Goal: Task Accomplishment & Management: Manage account settings

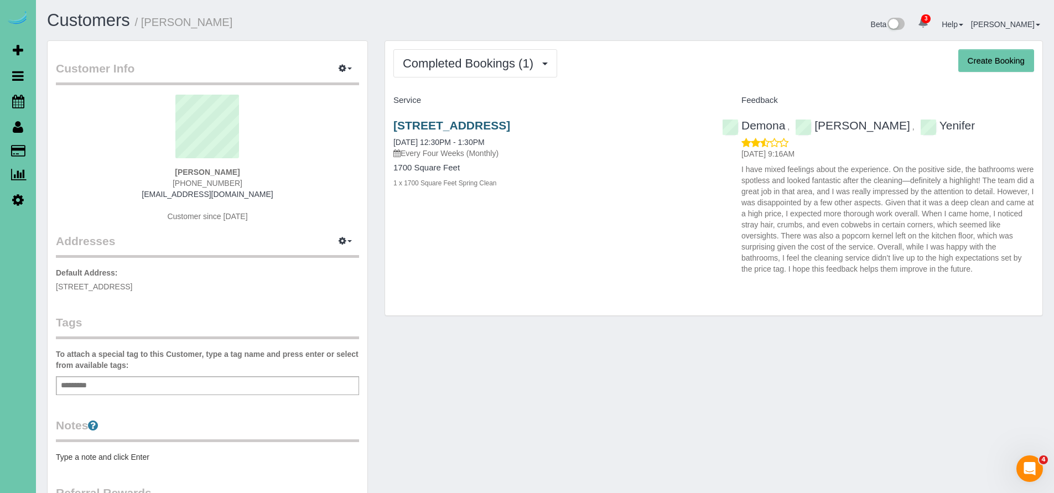
click at [509, 124] on link "[STREET_ADDRESS]" at bounding box center [451, 125] width 117 height 13
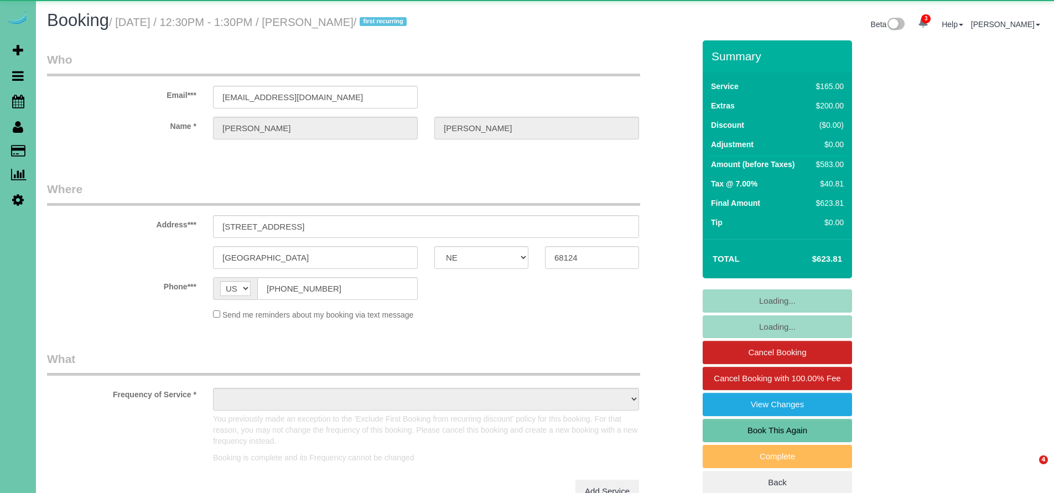
select select "NE"
select select "string:check"
select select "object:657"
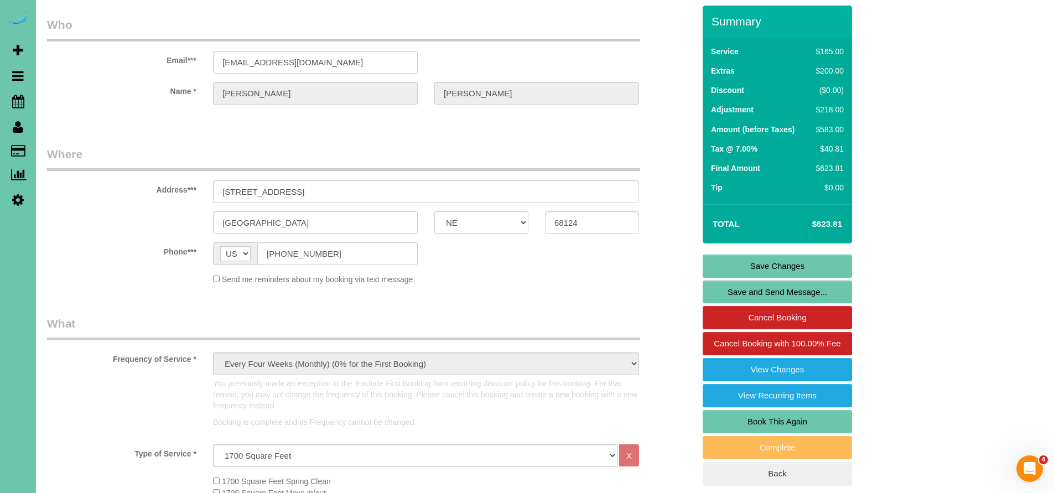
scroll to position [53, 0]
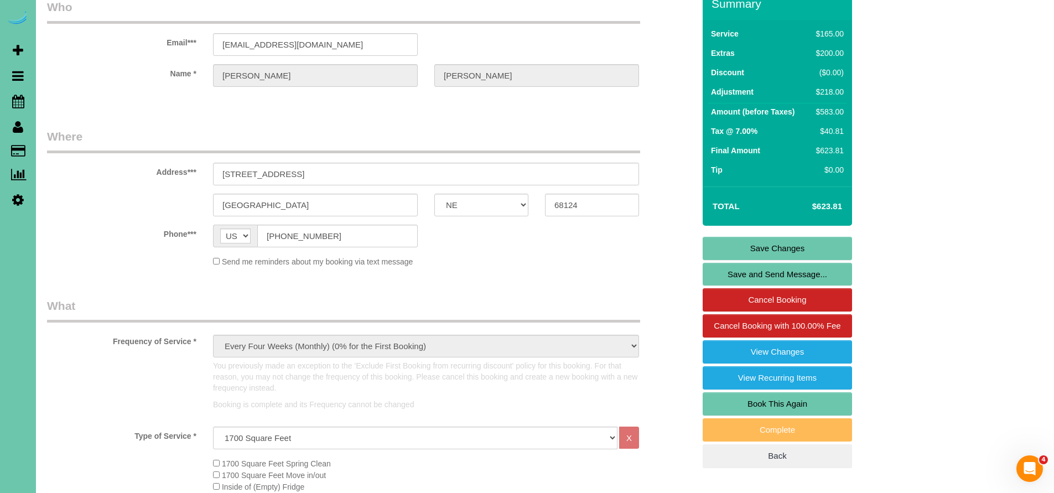
click at [805, 402] on link "Book This Again" at bounding box center [777, 403] width 149 height 23
select select "NE"
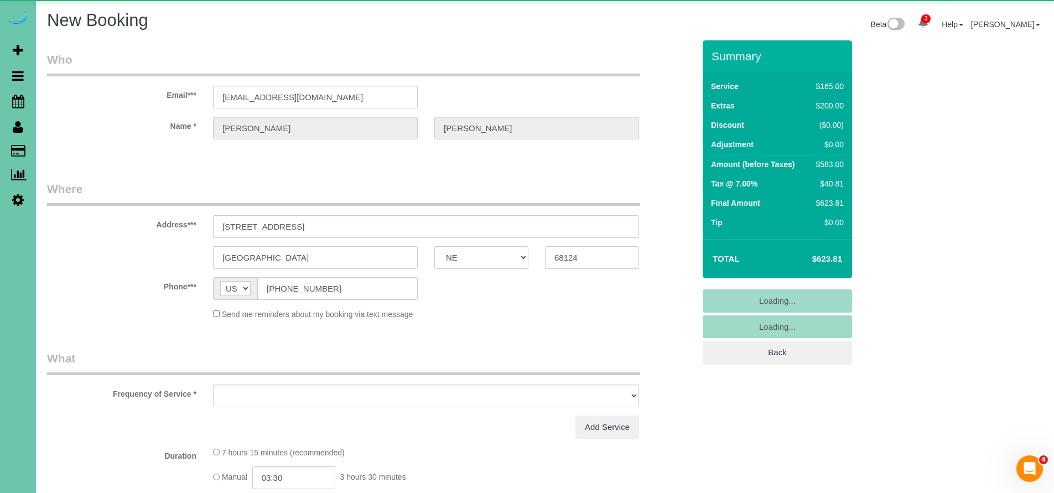
select select "object:1452"
select select "string:fspay"
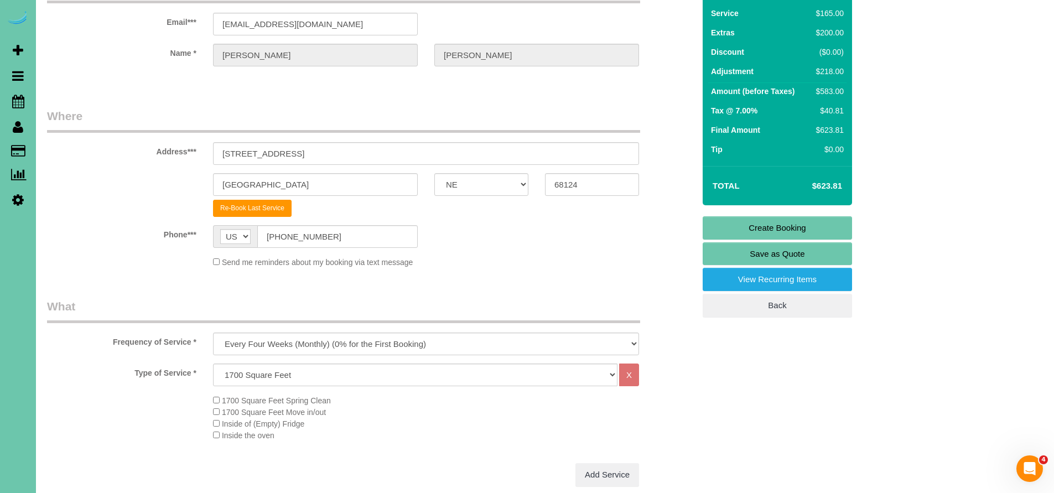
scroll to position [75, 0]
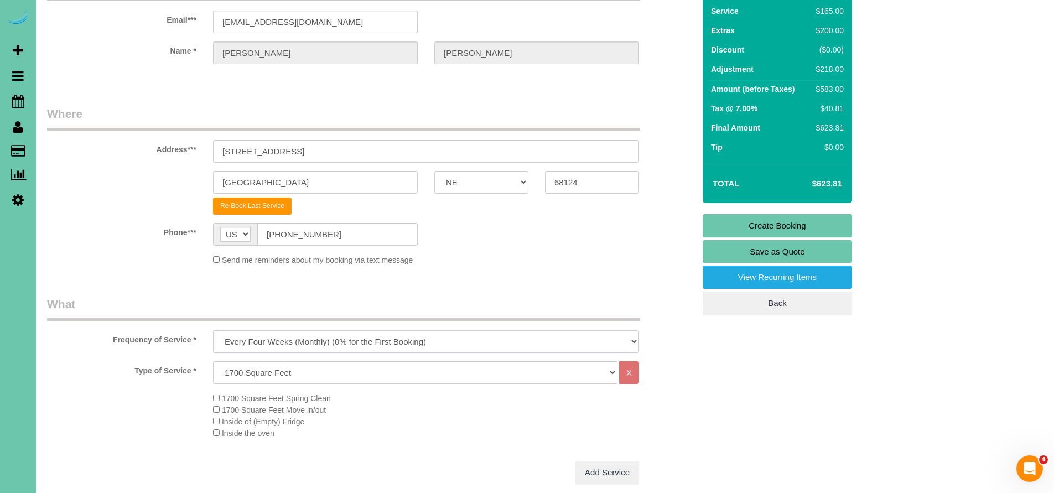
select select "object:1633"
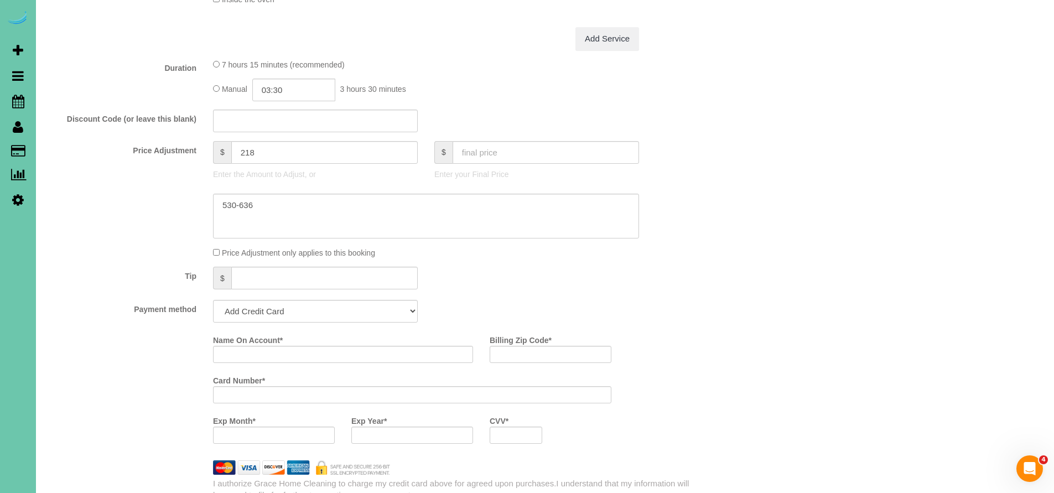
scroll to position [527, 0]
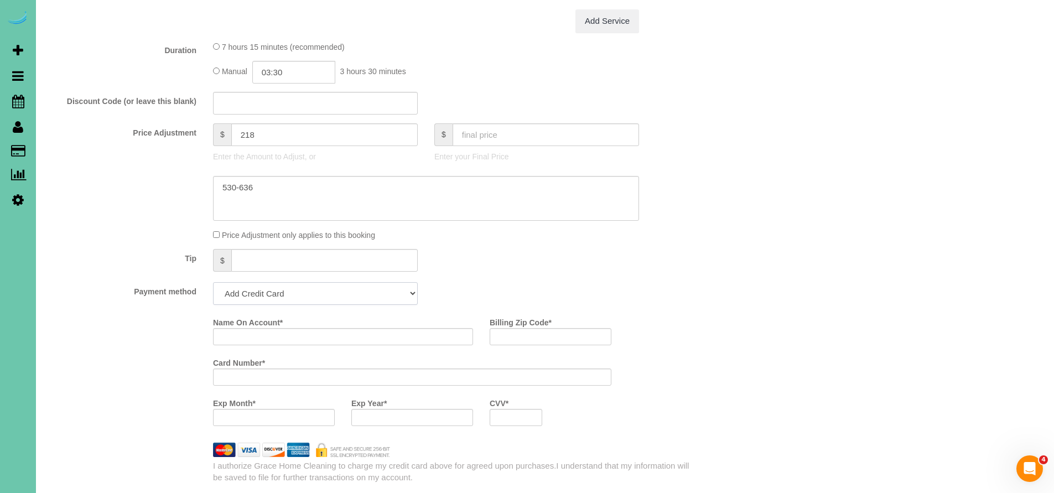
select select "string:check"
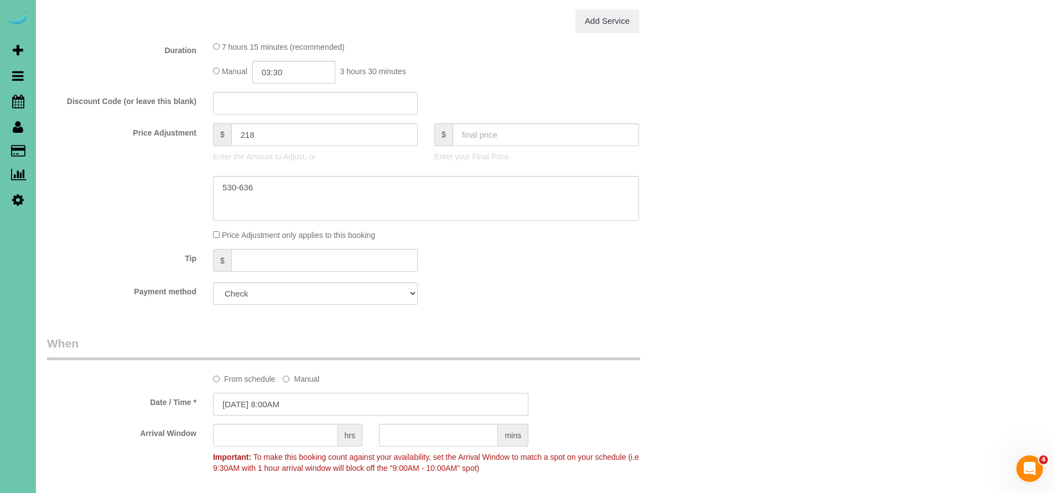
click at [335, 403] on input "10/03/2025 8:00AM" at bounding box center [370, 404] width 315 height 23
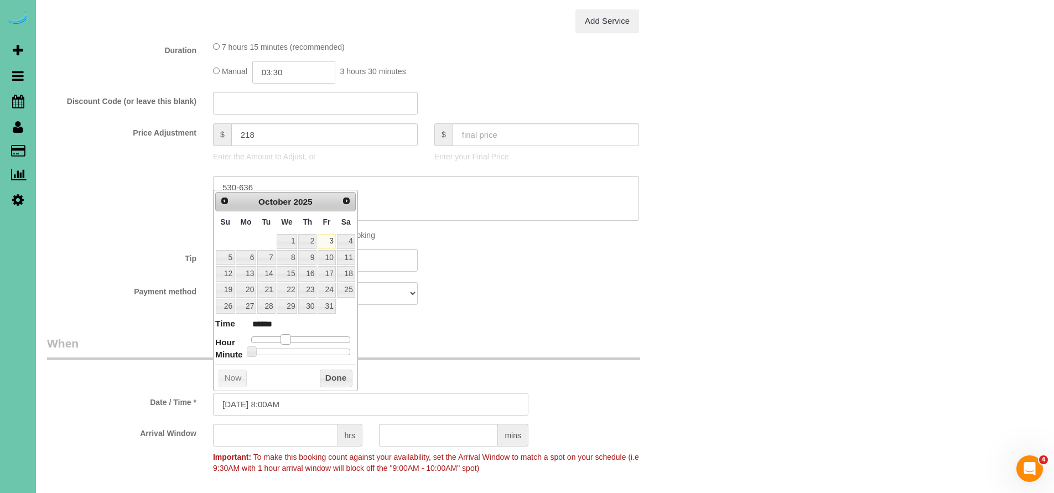
type input "10/03/2025 9:00AM"
type input "******"
type input "10/03/2025 10:00AM"
type input "*******"
type input "10/03/2025 11:00AM"
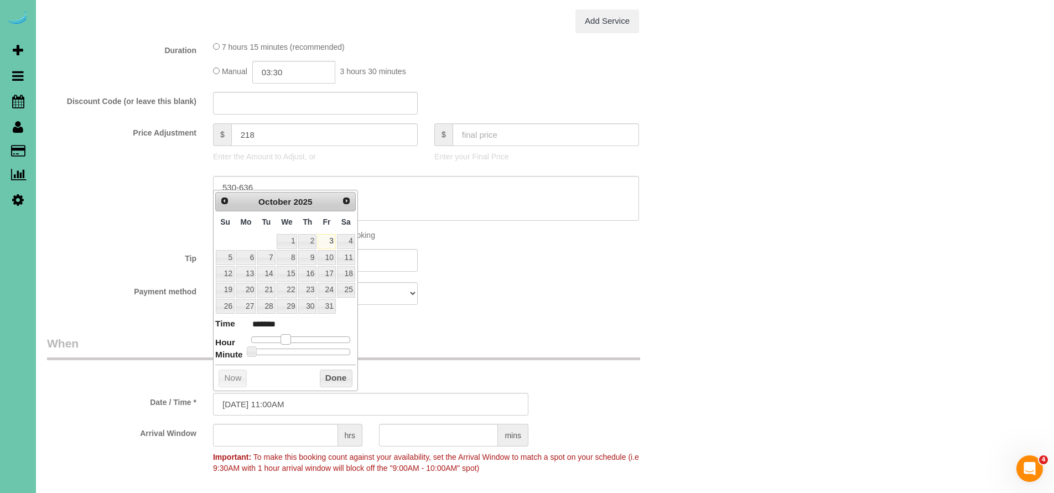
type input "*******"
type input "10/03/2025 12:00PM"
type input "*******"
type input "10/03/2025 1:00PM"
type input "******"
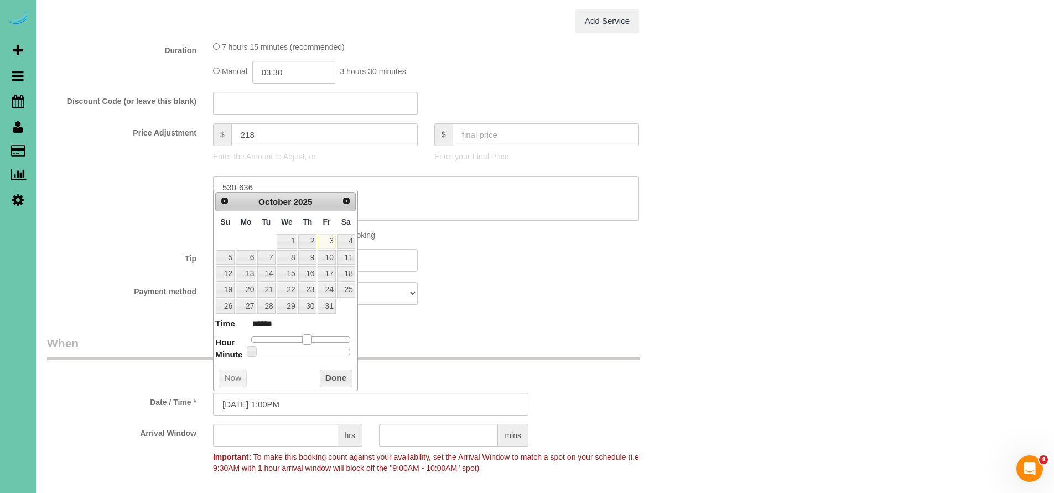
type input "10/03/2025 2:00PM"
type input "******"
type input "10/03/2025 3:00PM"
type input "******"
drag, startPoint x: 282, startPoint y: 335, endPoint x: 314, endPoint y: 337, distance: 31.6
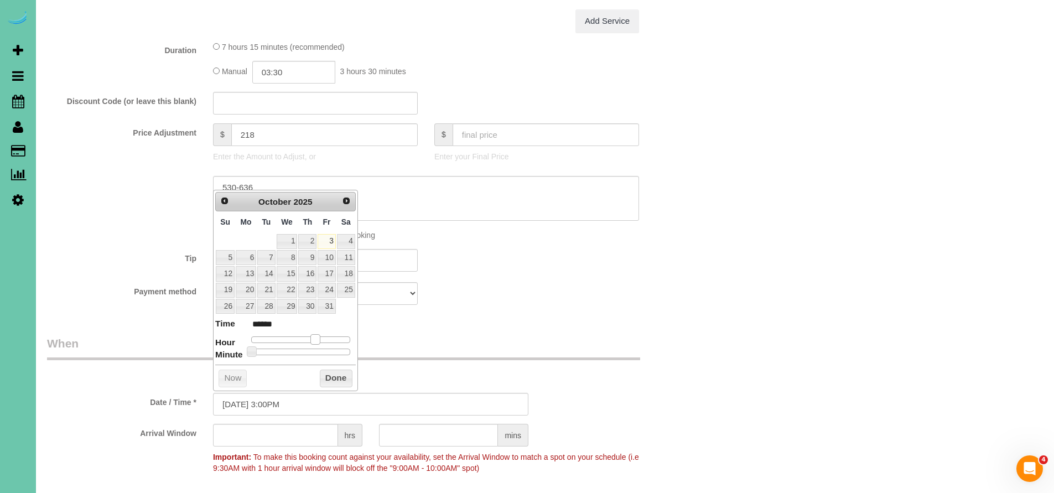
click at [314, 337] on span at bounding box center [315, 339] width 10 height 10
click at [339, 375] on button "Done" at bounding box center [336, 379] width 33 height 18
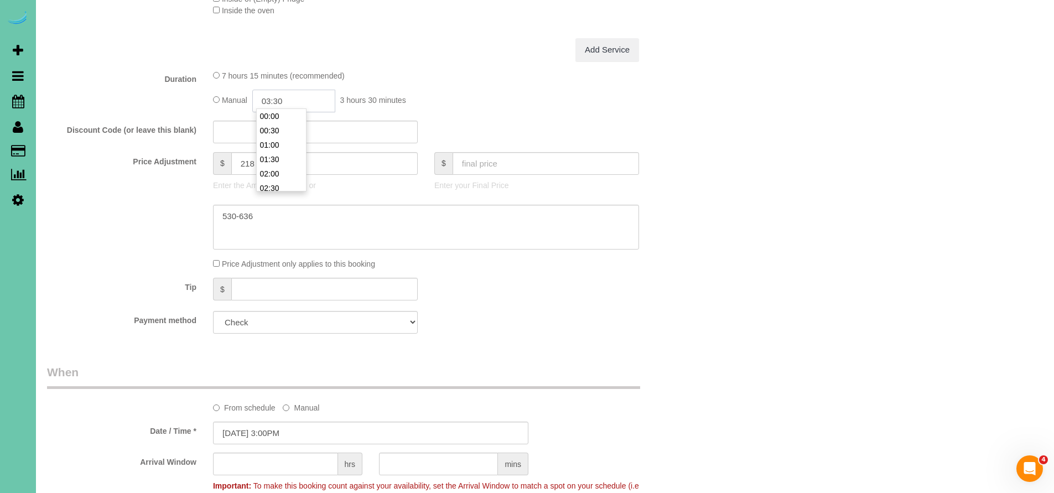
scroll to position [86, 0]
drag, startPoint x: 289, startPoint y: 97, endPoint x: 230, endPoint y: 100, distance: 58.7
click at [230, 100] on div "Manual 03:30 3 hours 30 minutes" at bounding box center [426, 101] width 426 height 23
type input "01:00"
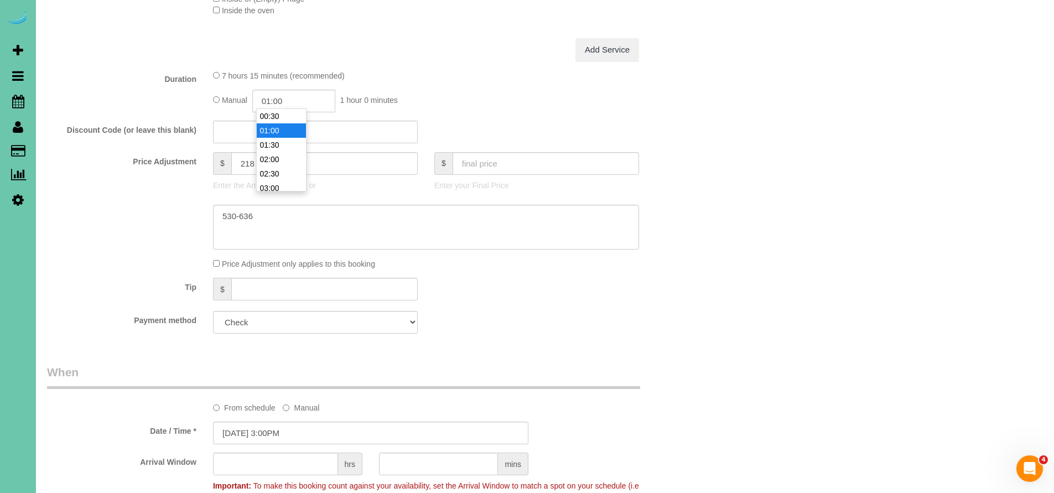
click at [286, 131] on li "01:00" at bounding box center [281, 130] width 49 height 14
click at [498, 330] on fieldset "What Frequency of Service * One Time Weekly (0% for the First Booking) Bi-Weekl…" at bounding box center [370, 107] width 647 height 469
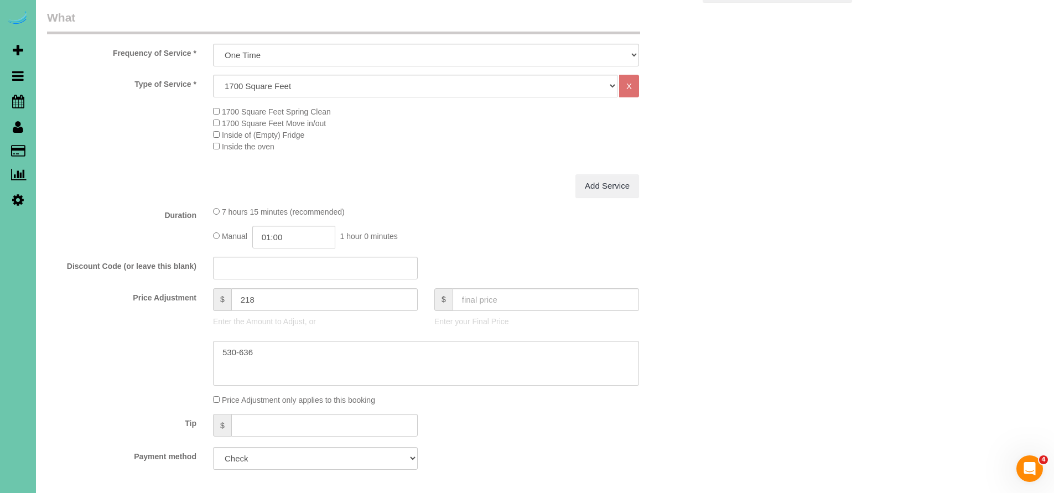
scroll to position [399, 0]
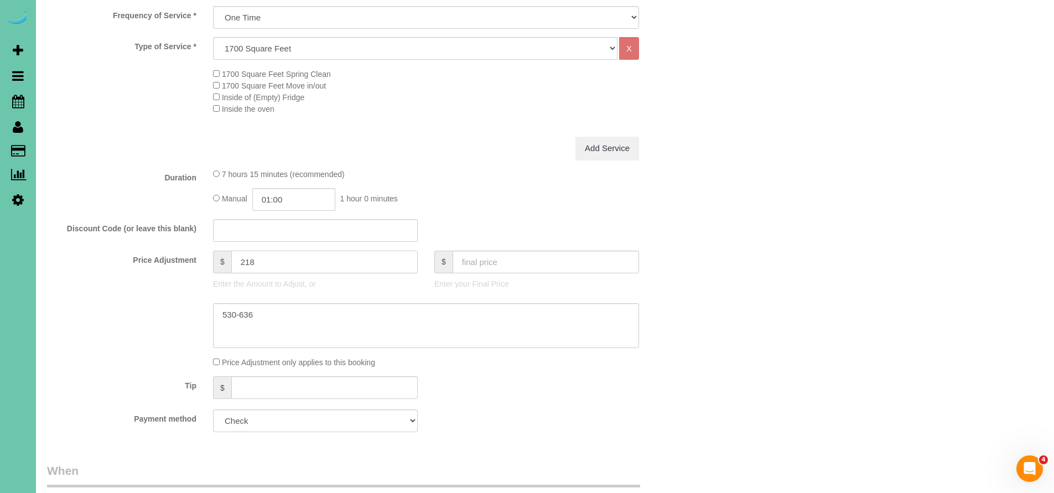
drag, startPoint x: 270, startPoint y: 261, endPoint x: 138, endPoint y: 256, distance: 131.8
click at [138, 256] on div "Price Adjustment $ 218 Enter the Amount to Adjust, or $ Enter your Final Price" at bounding box center [371, 273] width 664 height 44
drag, startPoint x: 258, startPoint y: 309, endPoint x: 191, endPoint y: 304, distance: 66.6
click at [191, 304] on div at bounding box center [371, 325] width 664 height 45
type input "0"
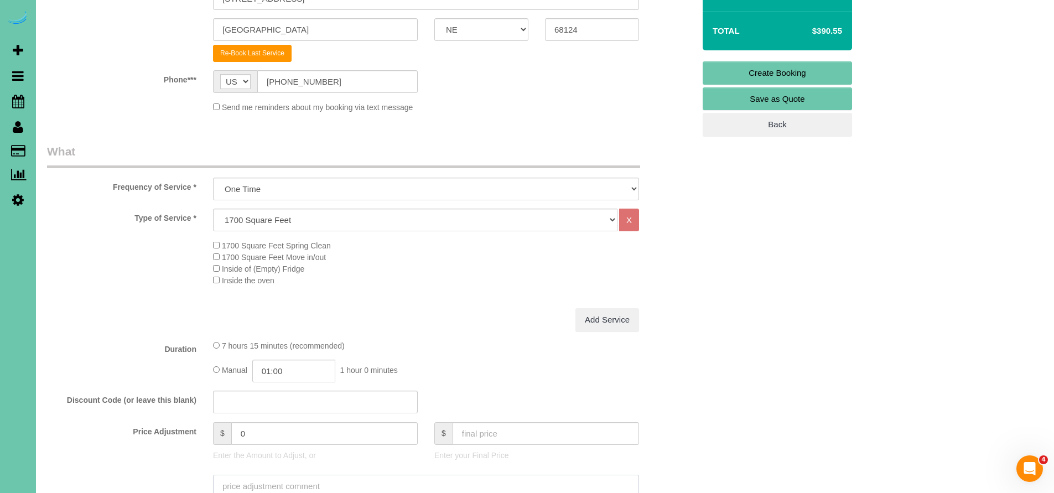
scroll to position [11, 0]
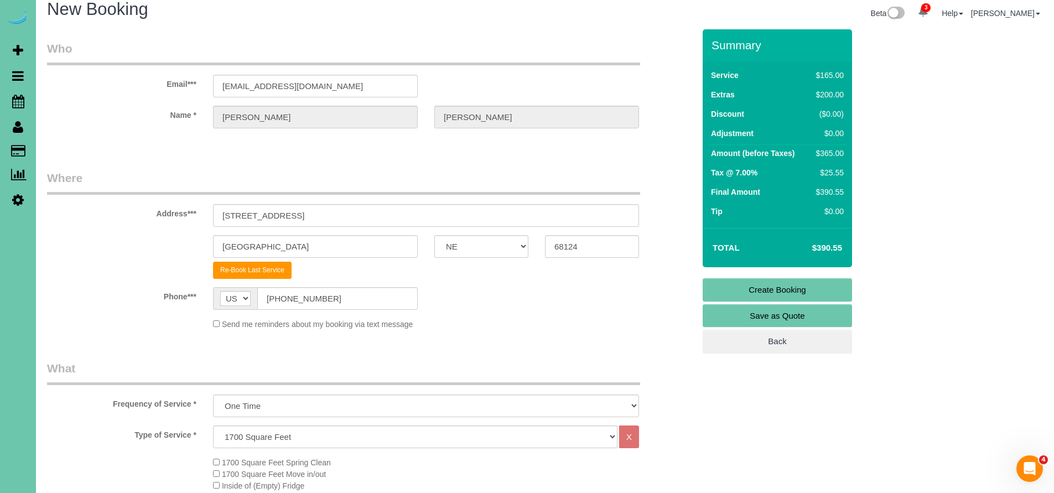
click at [549, 328] on div "Send me reminders about my booking via text message" at bounding box center [426, 324] width 443 height 12
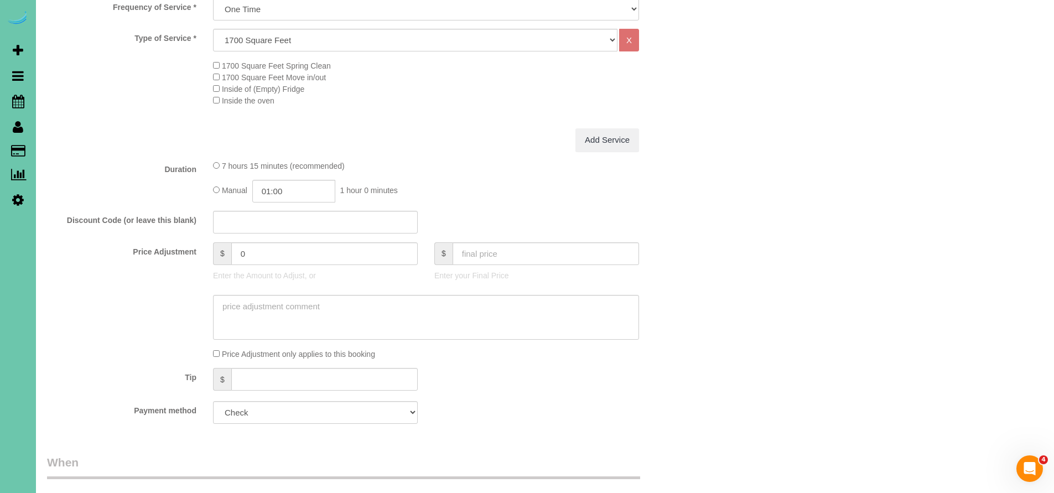
scroll to position [423, 0]
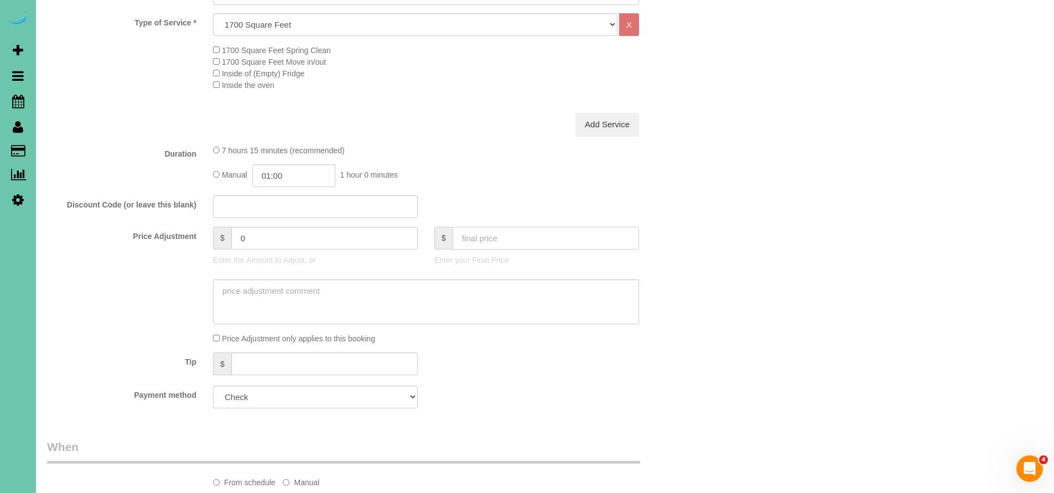
click at [471, 235] on input "text" at bounding box center [545, 238] width 186 height 23
type input "0"
click at [431, 81] on div "1700 Square Feet Spring Clean 1700 Square Feet Move in/out Inside of (Empty) Fr…" at bounding box center [454, 67] width 498 height 46
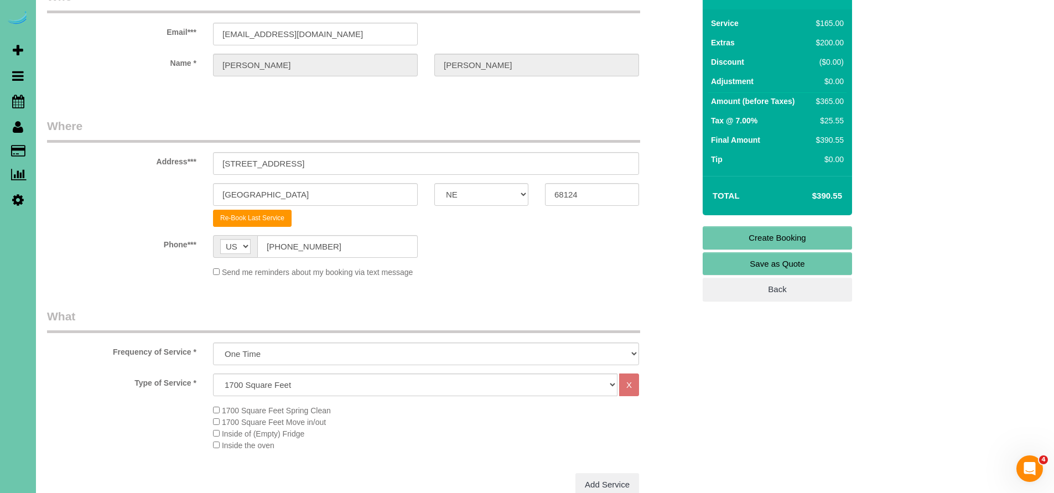
type input "-365"
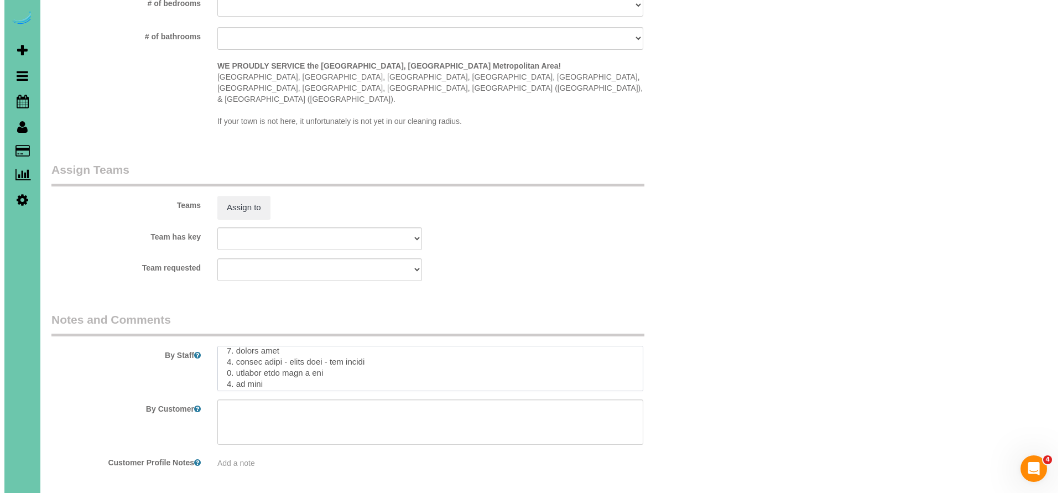
scroll to position [0, 0]
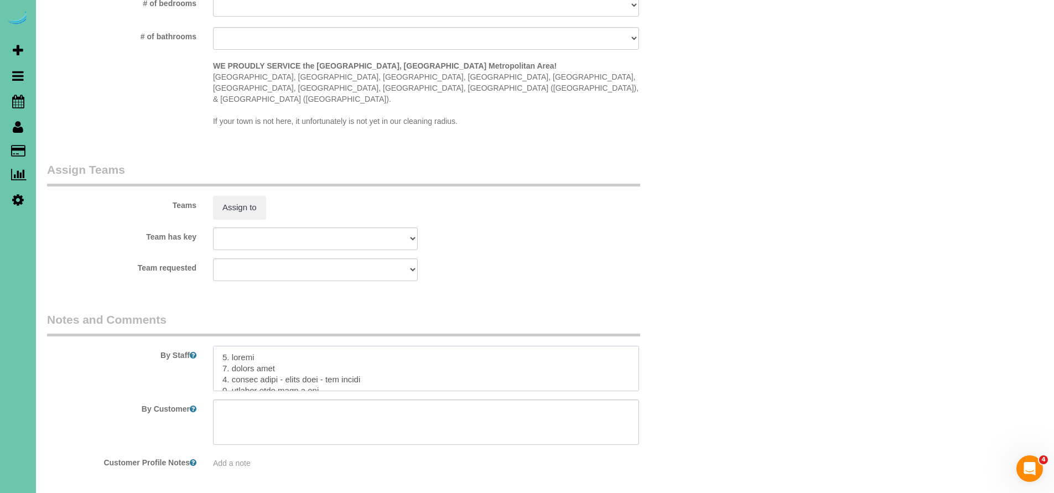
drag, startPoint x: 278, startPoint y: 357, endPoint x: 213, endPoint y: 303, distance: 84.4
click at [213, 311] on fieldset "Notes and Comments By Staff By Customer Customer Profile Notes Add a note" at bounding box center [370, 393] width 647 height 165
click at [245, 196] on button "Assign to" at bounding box center [239, 207] width 53 height 23
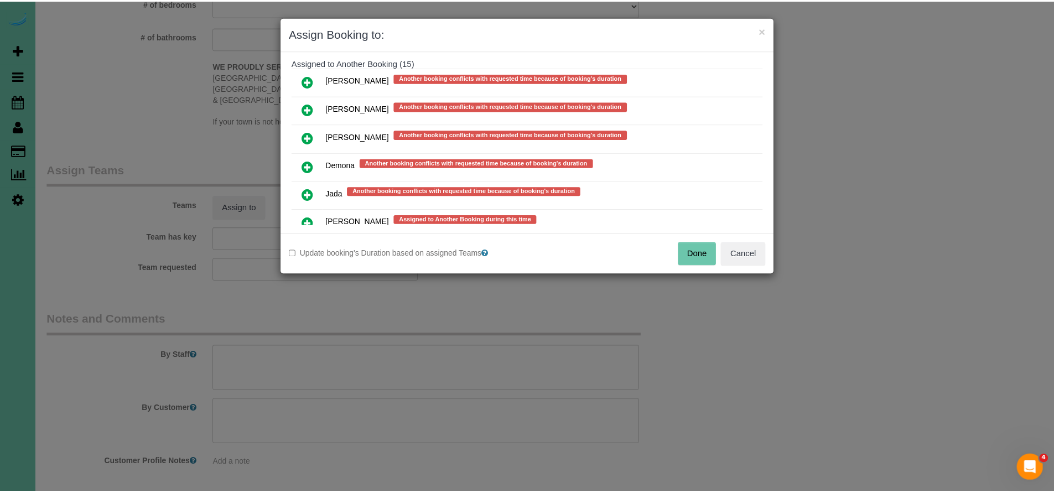
scroll to position [660, 0]
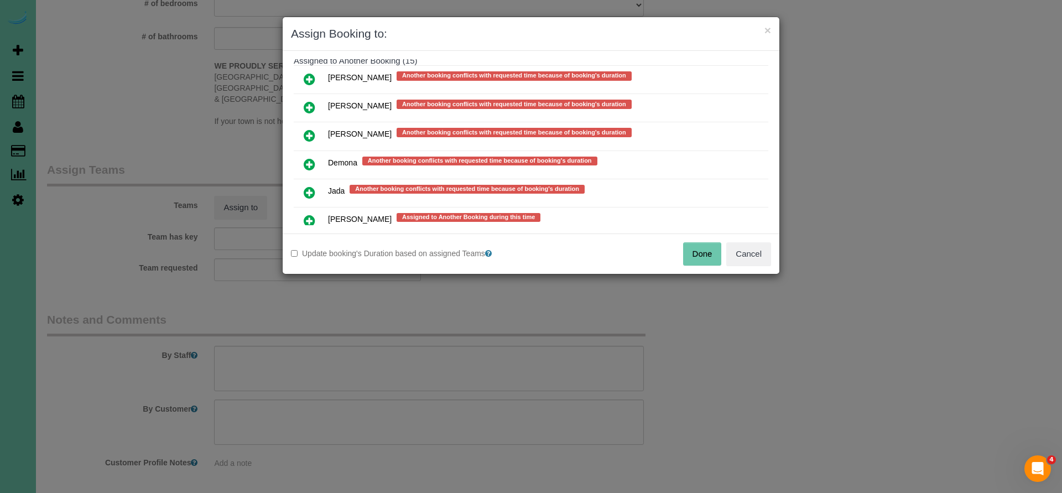
click at [310, 163] on icon at bounding box center [310, 164] width 12 height 13
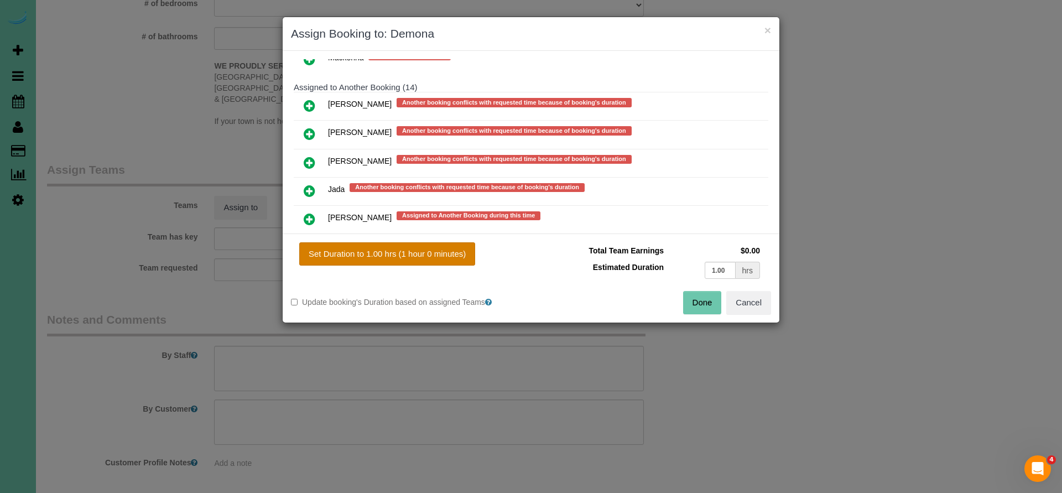
click at [356, 253] on button "Set Duration to 1.00 hrs (1 hour 0 minutes)" at bounding box center [387, 253] width 176 height 23
type input "1.00"
click at [695, 305] on button "Done" at bounding box center [702, 302] width 39 height 23
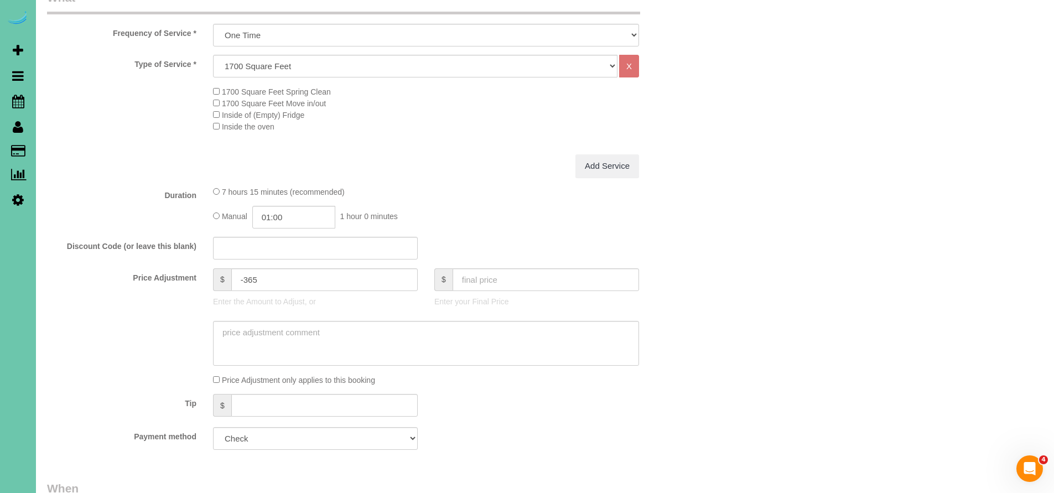
scroll to position [488, 0]
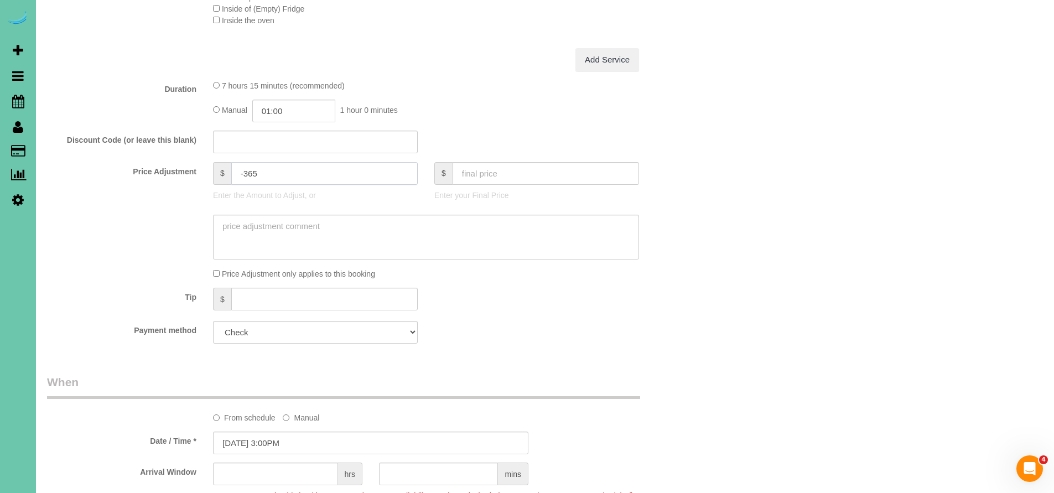
drag, startPoint x: 212, startPoint y: 164, endPoint x: 185, endPoint y: 164, distance: 26.6
click at [185, 164] on div "Price Adjustment $ -365 Enter the Amount to Adjust, or $ Enter your Final Price" at bounding box center [371, 184] width 664 height 44
click at [615, 337] on div "Payment method Mastercard - 9801 - 04/2026 (Default) Add Credit Card ──────────…" at bounding box center [371, 332] width 664 height 23
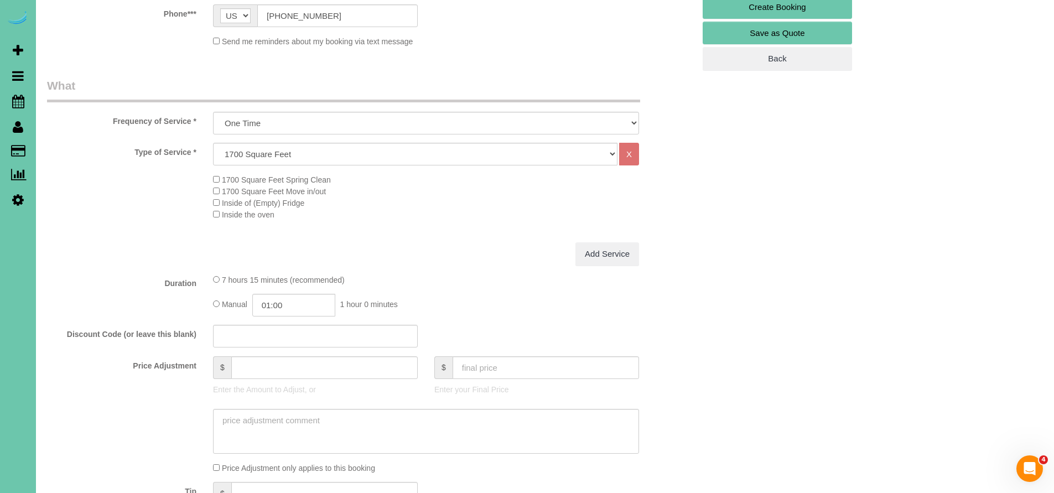
scroll to position [0, 0]
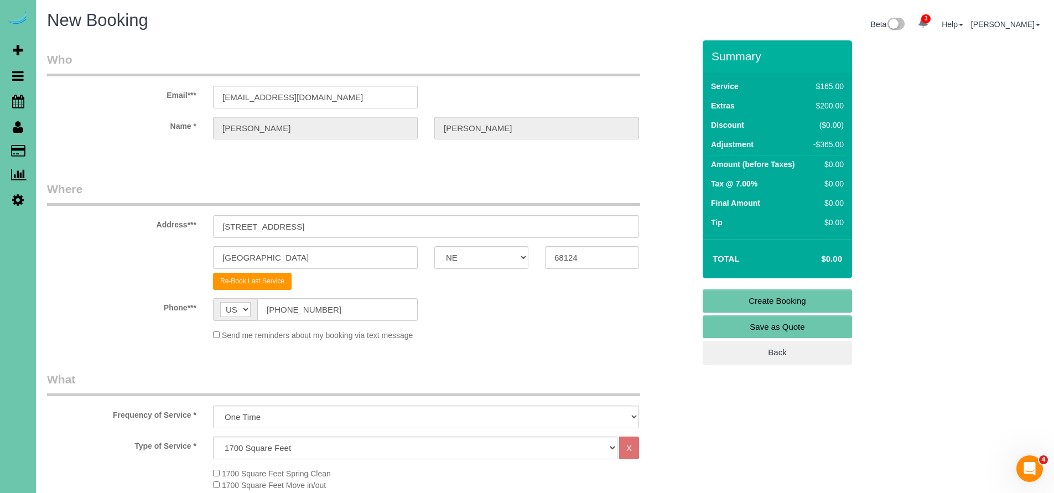
type input "0"
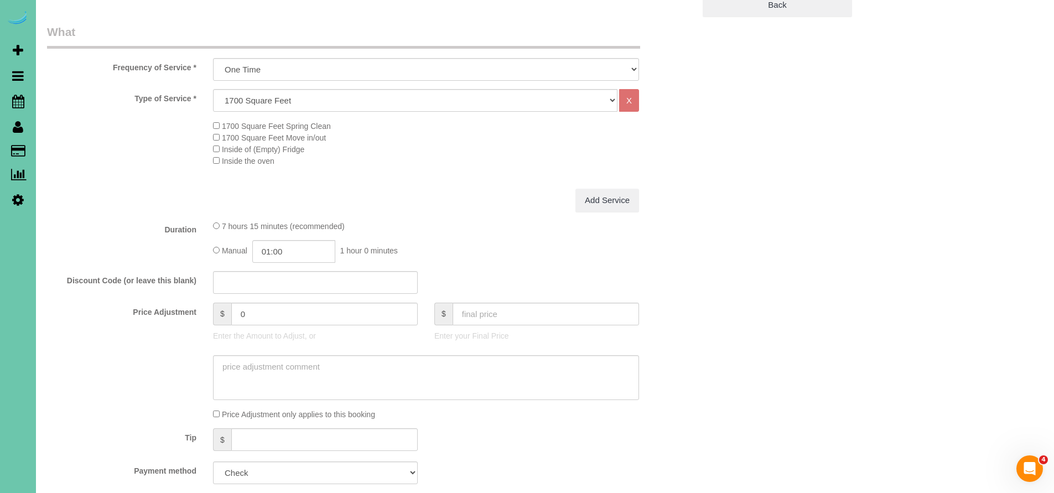
scroll to position [415, 0]
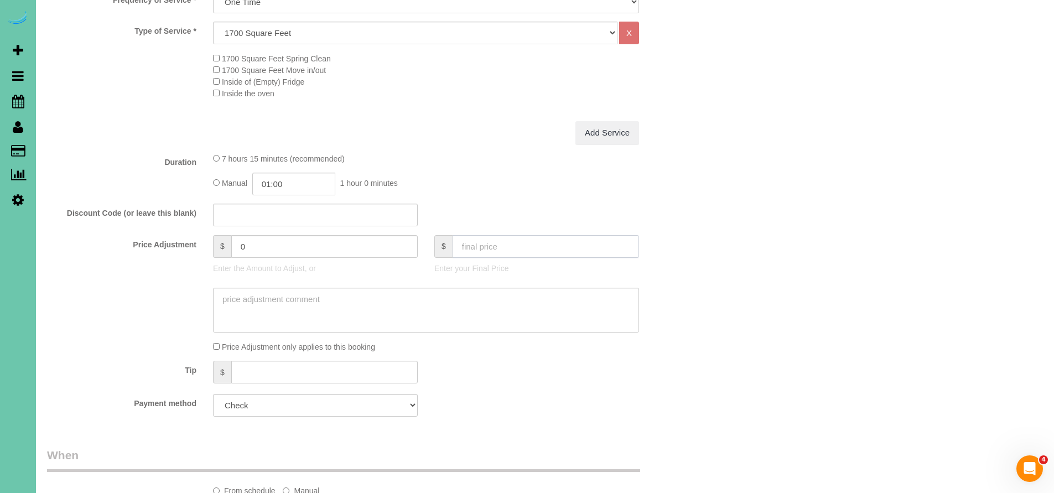
click at [482, 235] on input "text" at bounding box center [545, 246] width 186 height 23
type input "0"
click at [731, 307] on div "Who Email*** rvacek2@gmail.com Name * Robb Vacek Where Address*** 3125 S 80th S…" at bounding box center [545, 392] width 996 height 1535
type input "-365"
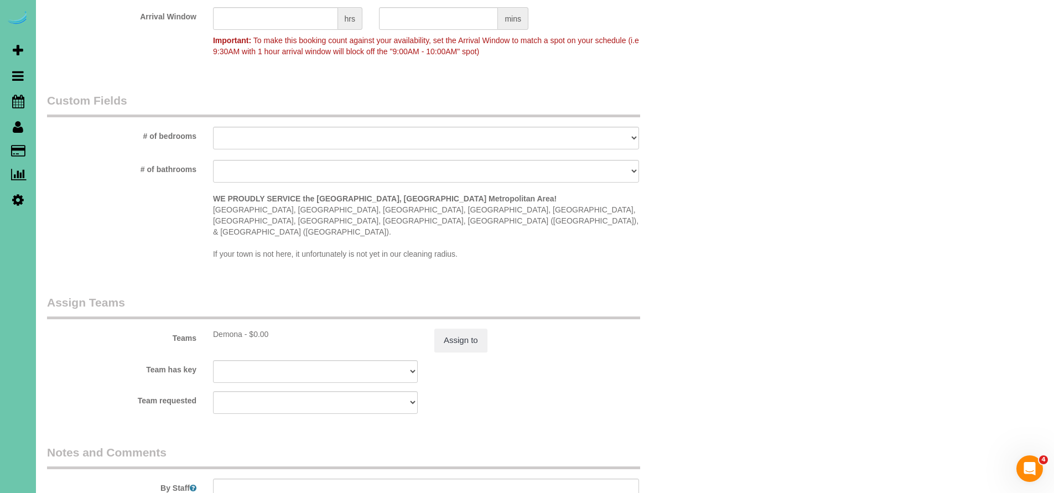
scroll to position [1079, 0]
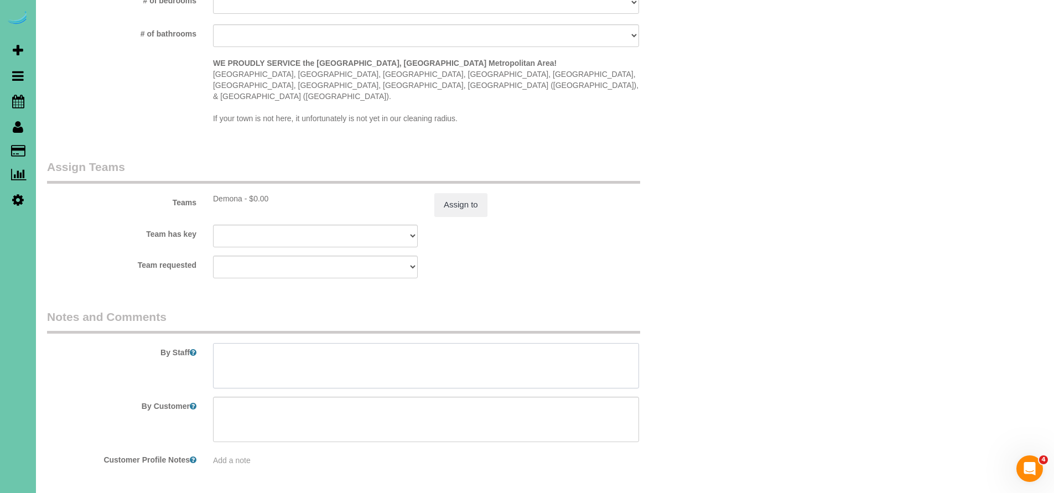
click at [242, 343] on textarea at bounding box center [426, 365] width 426 height 45
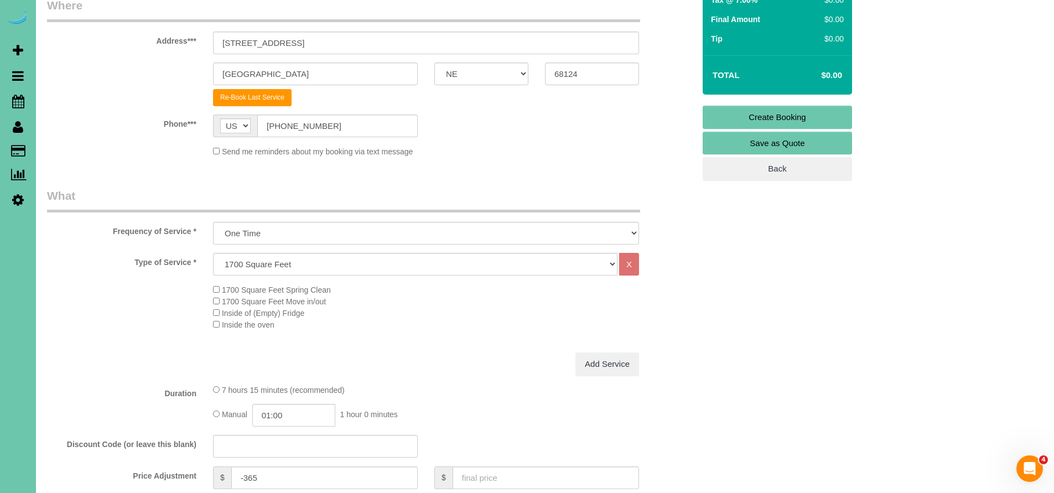
scroll to position [0, 0]
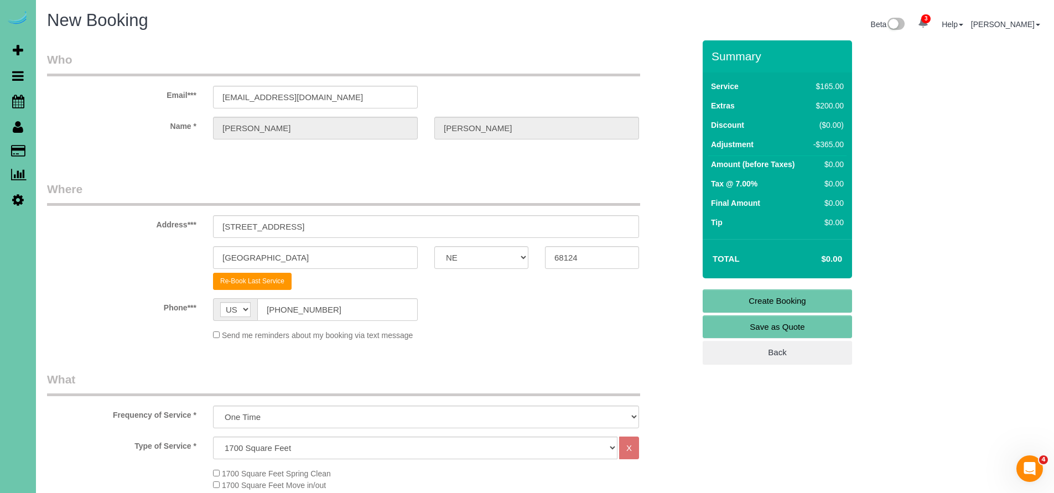
type textarea "Rework of the floors"
click at [772, 298] on link "Create Booking" at bounding box center [777, 300] width 149 height 23
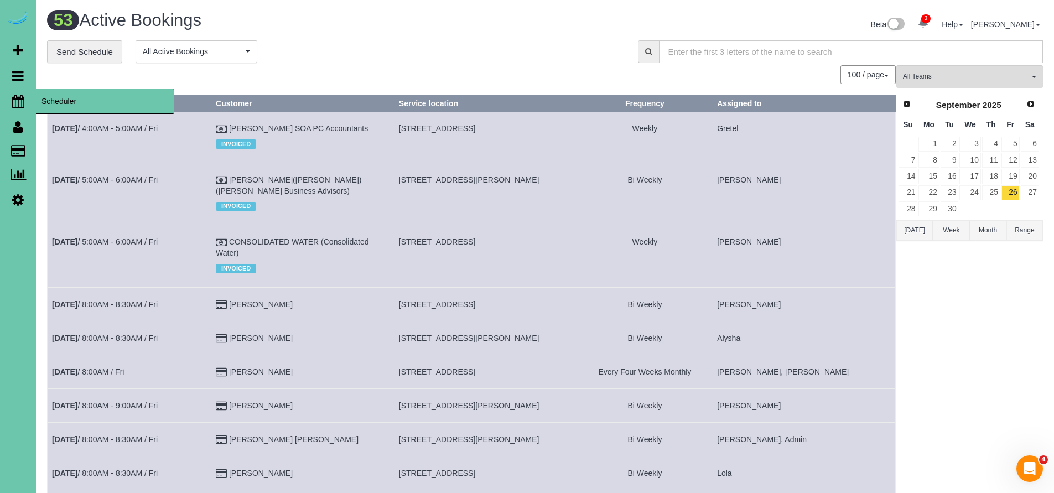
click at [60, 105] on span "Scheduler" at bounding box center [105, 101] width 138 height 25
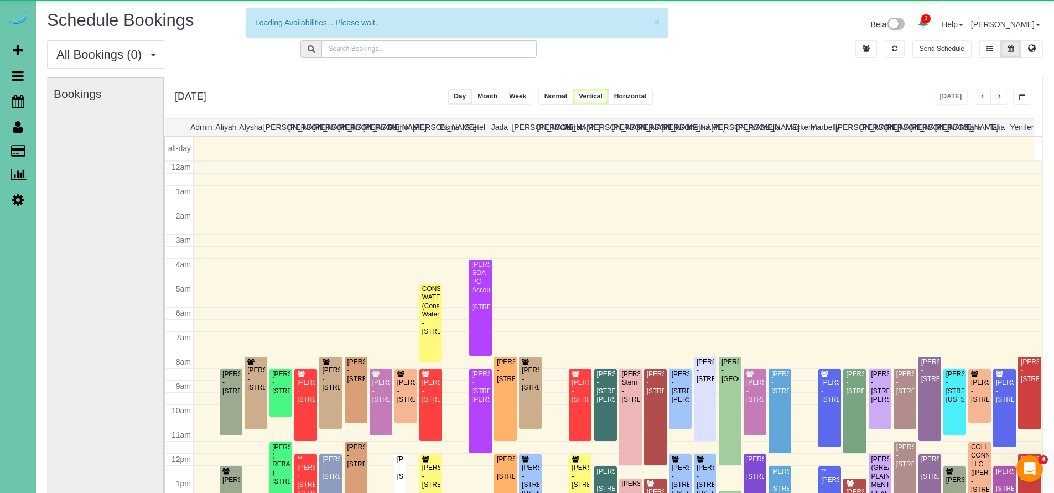
scroll to position [146, 0]
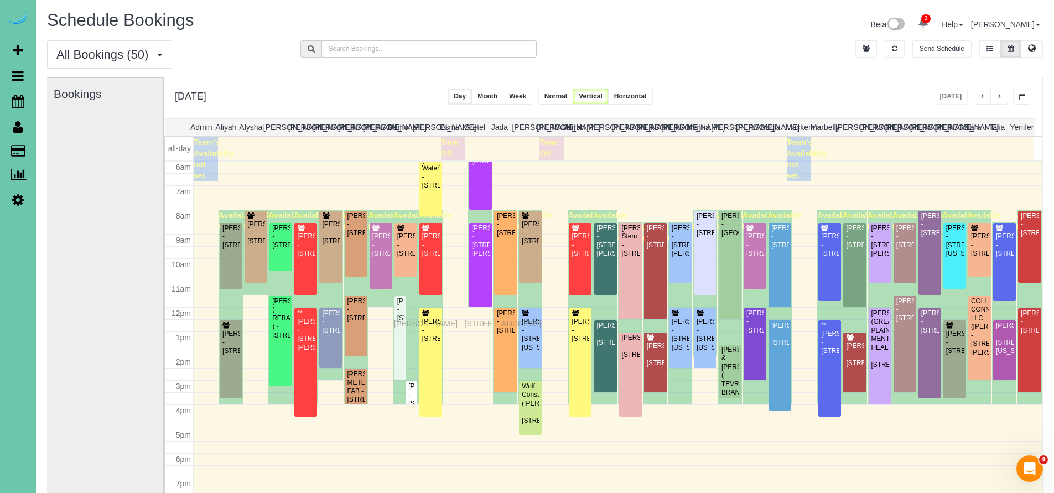
drag, startPoint x: 397, startPoint y: 329, endPoint x: 397, endPoint y: 322, distance: 6.7
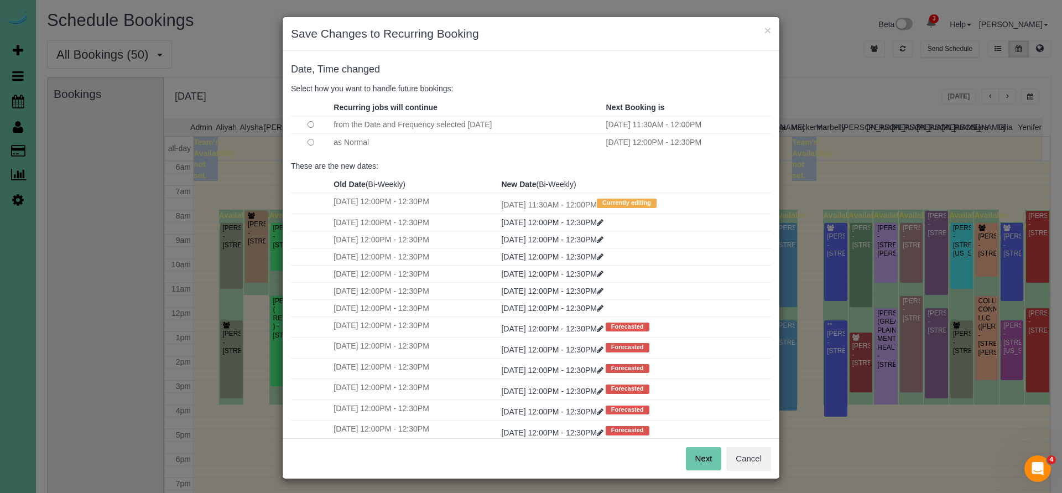
click at [696, 448] on button "Next" at bounding box center [704, 458] width 36 height 23
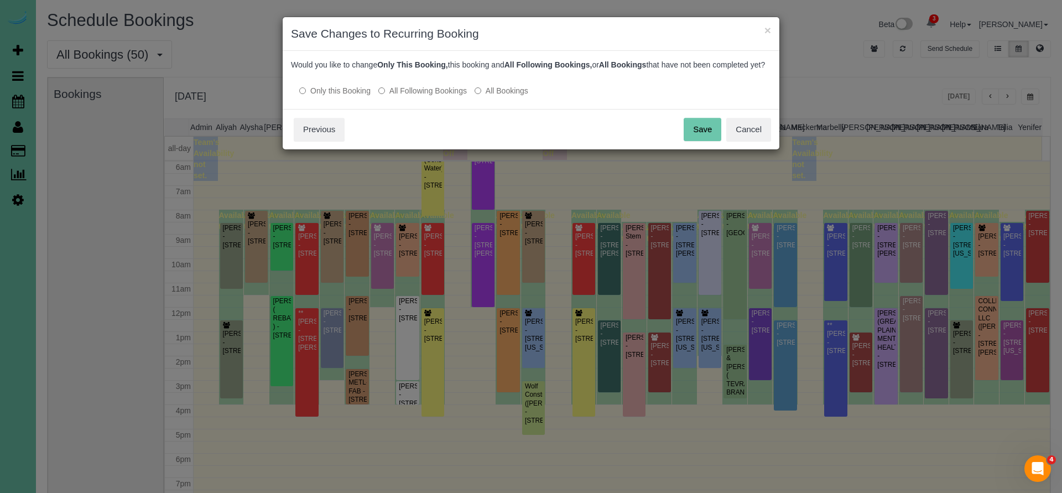
click at [709, 141] on button "Save" at bounding box center [703, 129] width 38 height 23
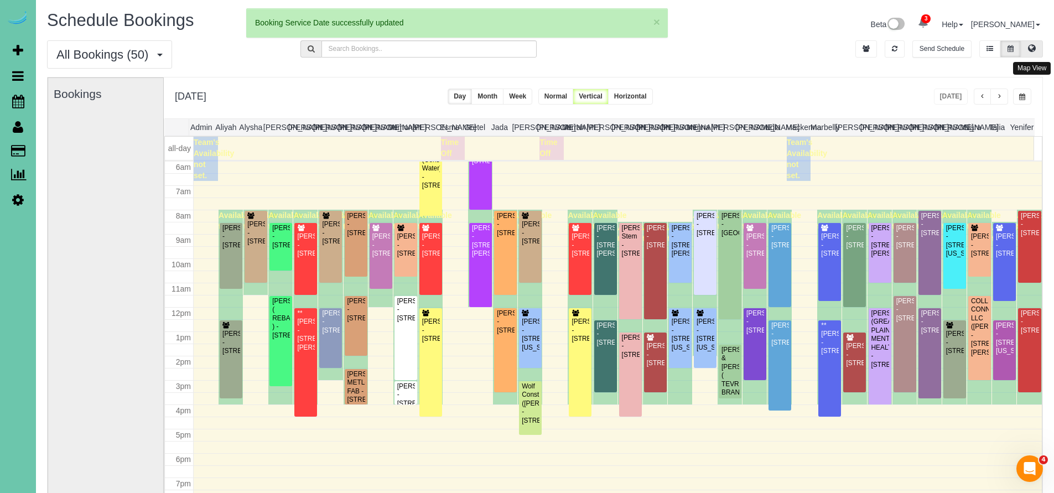
click at [1032, 45] on icon at bounding box center [1032, 48] width 8 height 7
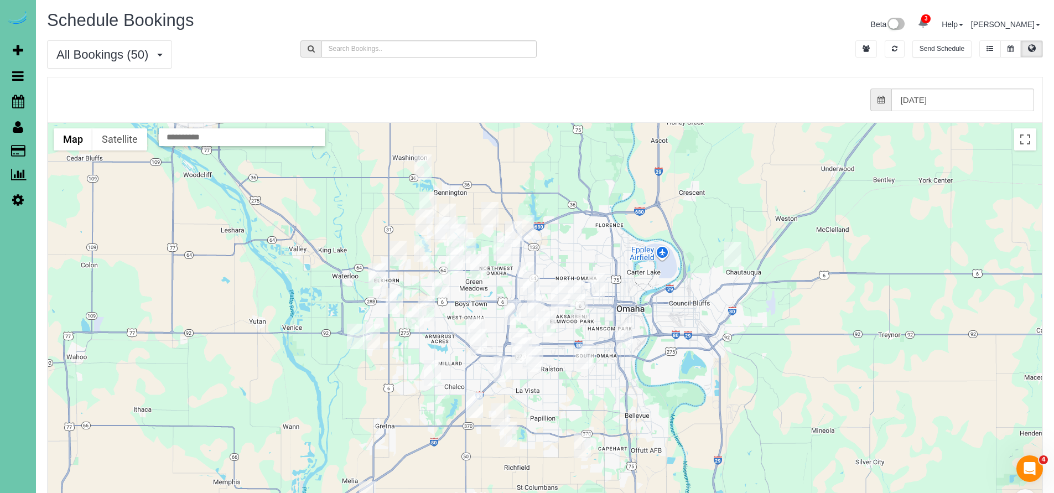
click at [731, 74] on div "All Bookings (50) All Bookings Unassigned Bookings Recurring Bookings New Custo…" at bounding box center [545, 58] width 1012 height 37
click at [549, 320] on img "10/03/2025 3:00PM - Robb Vacek - 3125 S 80th St, Omaha, NE 68124" at bounding box center [546, 323] width 17 height 25
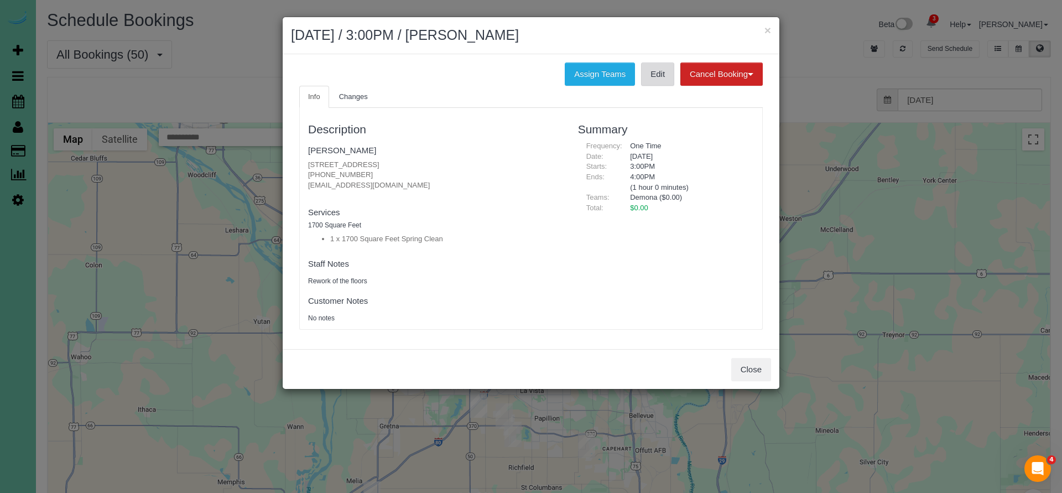
click at [650, 74] on link "Edit" at bounding box center [657, 74] width 33 height 23
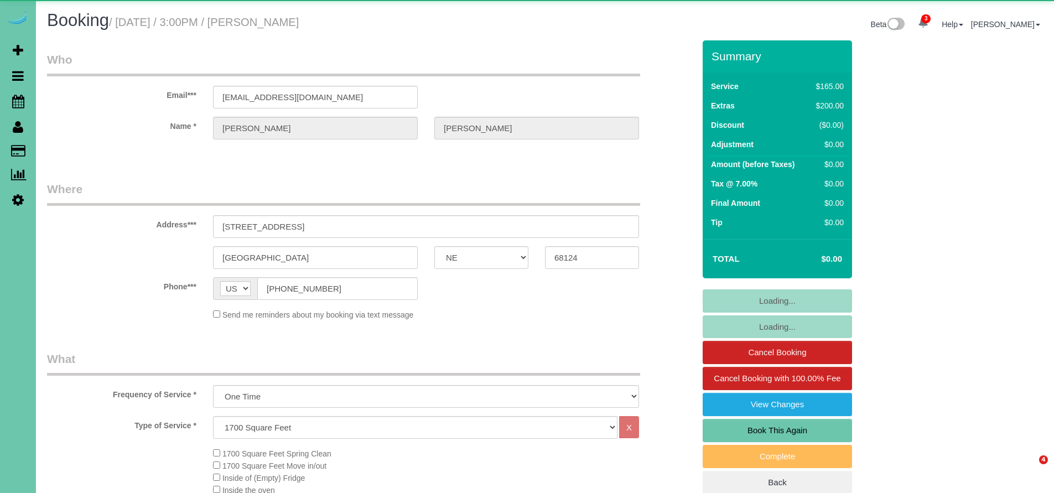
select select "NE"
select select "string:check"
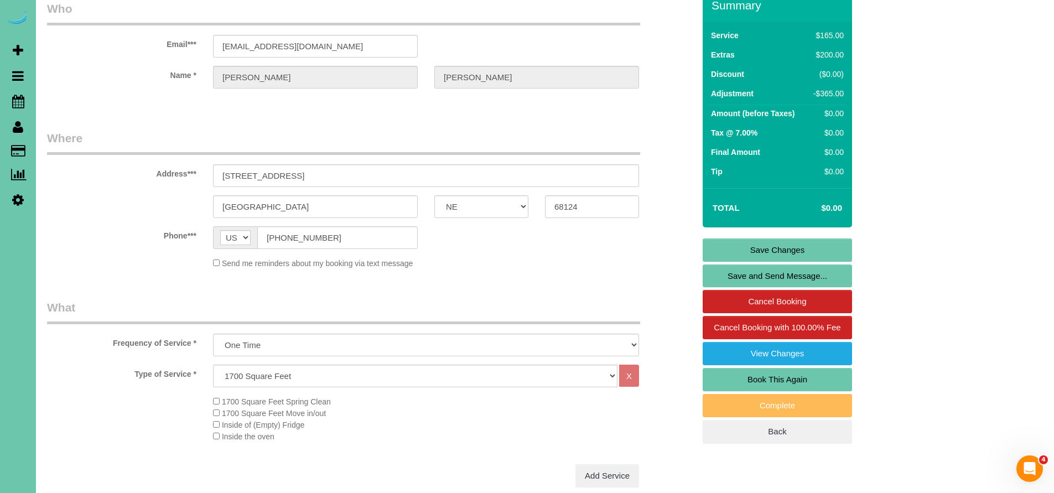
scroll to position [66, 0]
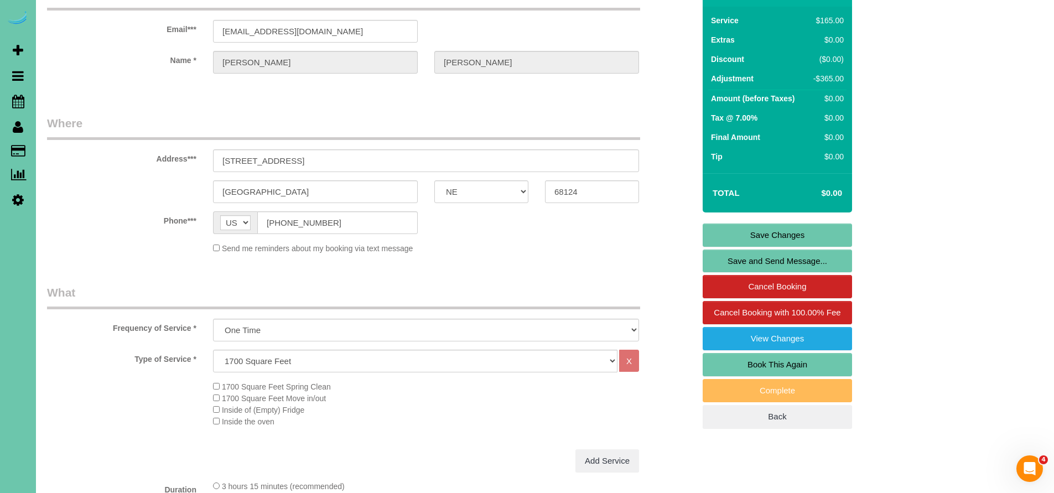
click at [814, 227] on link "Save Changes" at bounding box center [777, 234] width 149 height 23
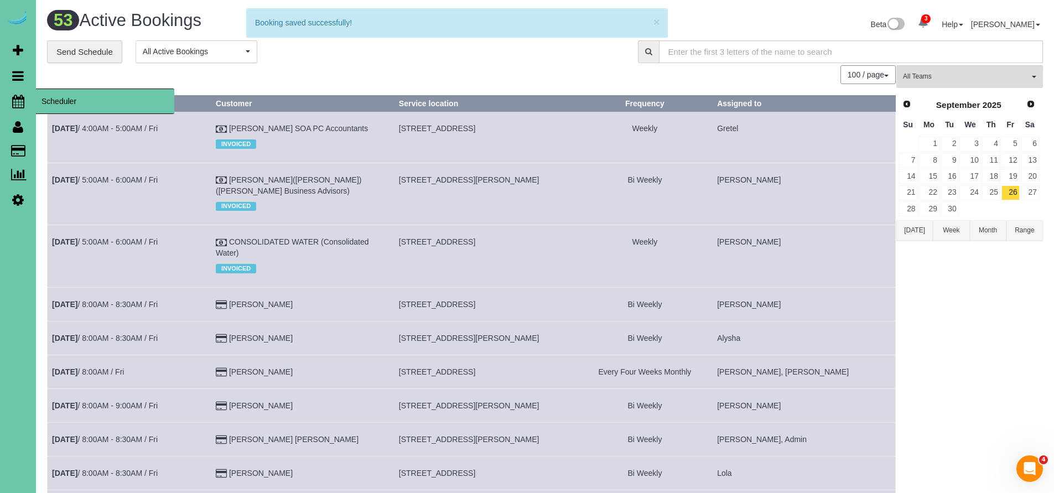
click at [17, 106] on icon at bounding box center [18, 101] width 12 height 13
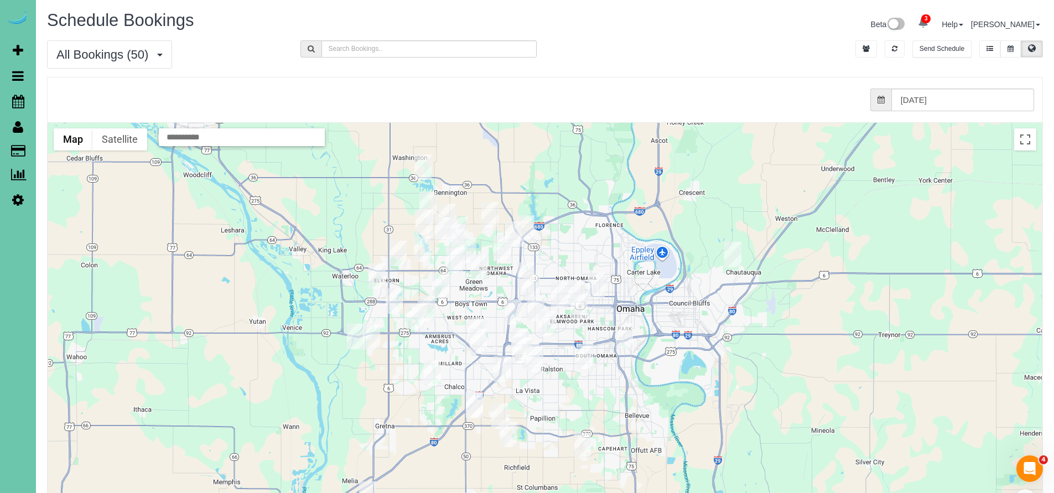
click at [546, 321] on img "10/03/2025 3:00PM - Robb Vacek - 3125 S 80th St, Omaha, NE 68124" at bounding box center [546, 323] width 17 height 25
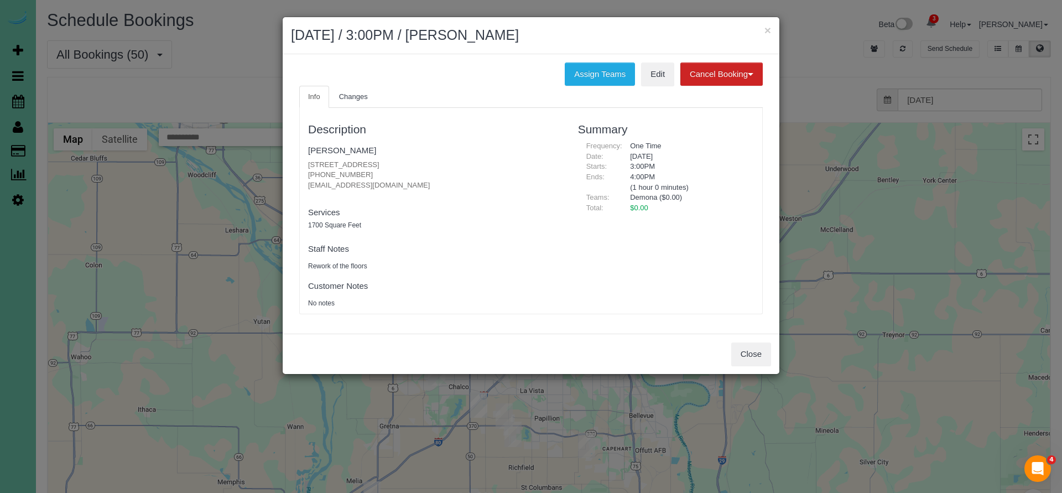
click at [757, 346] on button "Close" at bounding box center [751, 353] width 40 height 23
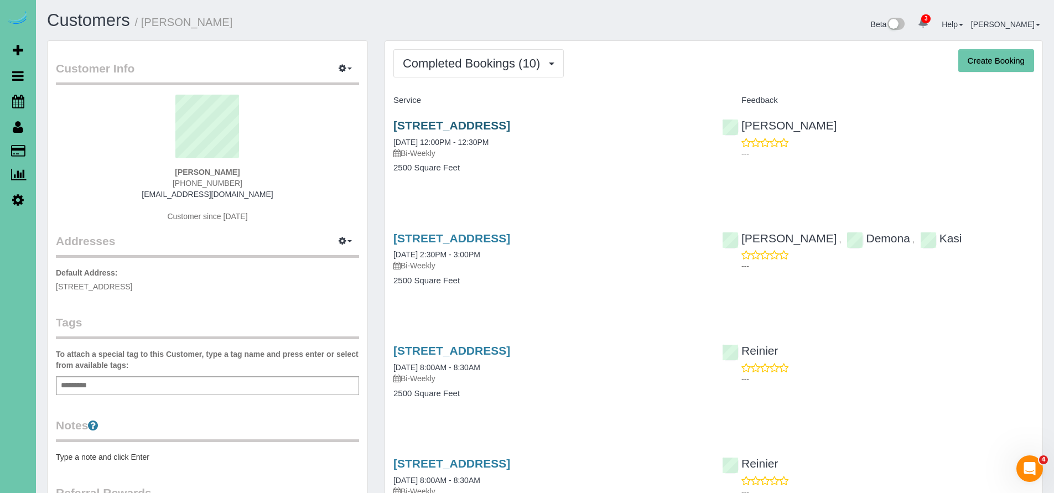
click at [481, 120] on link "[STREET_ADDRESS]" at bounding box center [451, 125] width 117 height 13
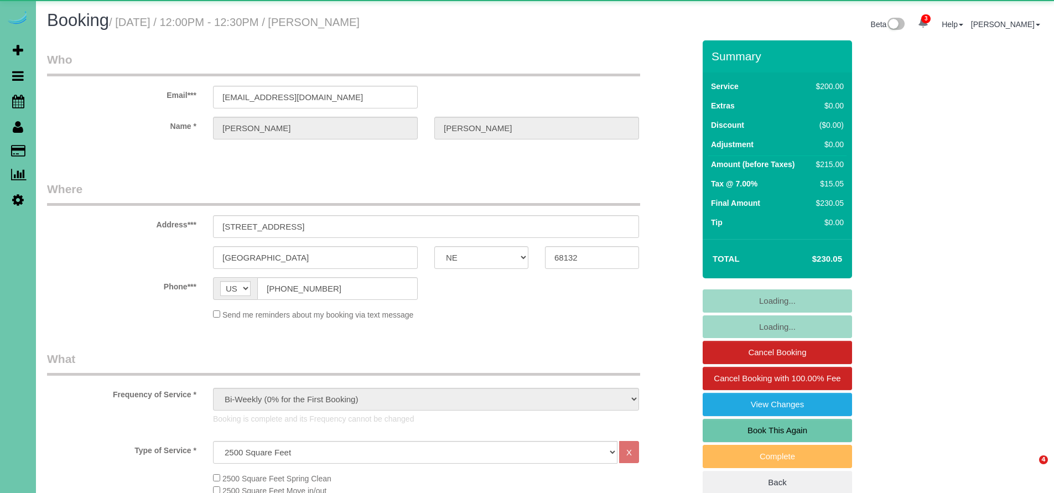
select select "NE"
select select "object:740"
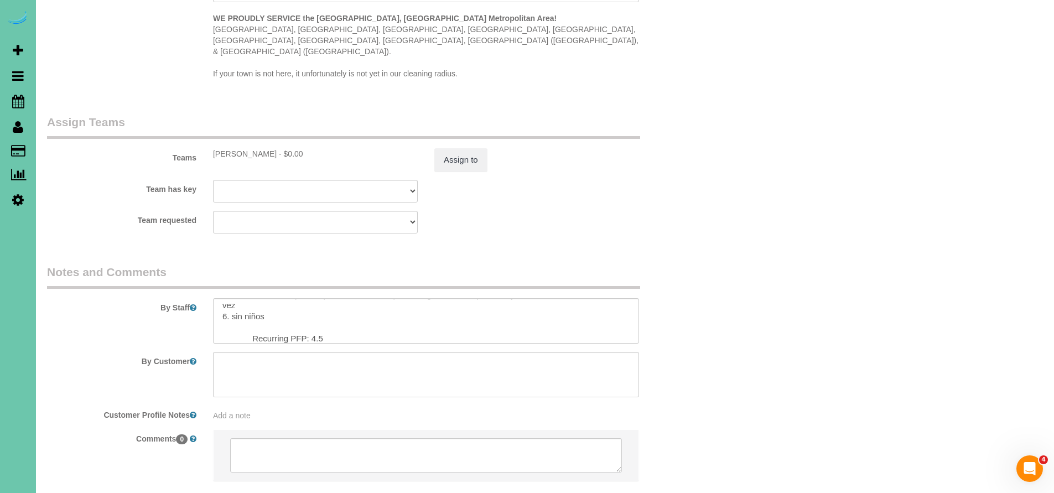
scroll to position [1168, 0]
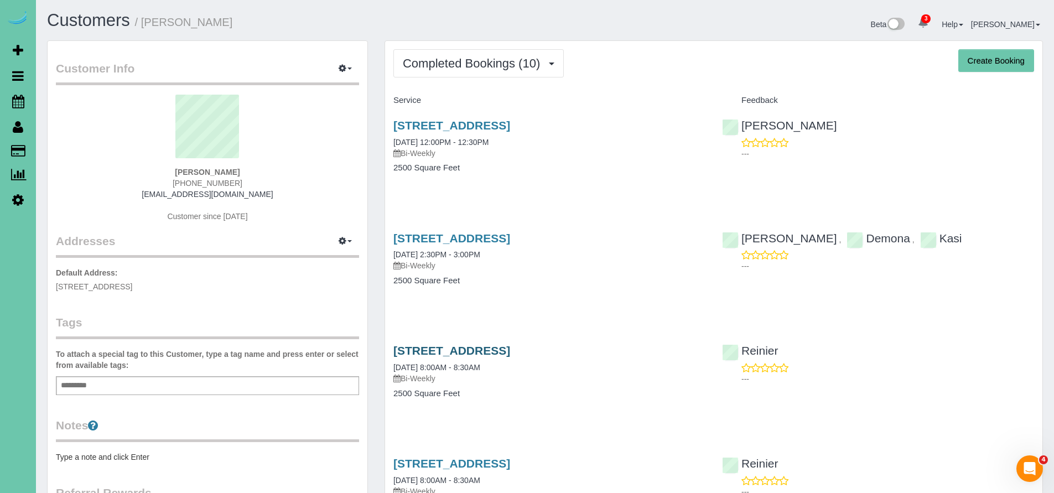
click at [508, 348] on link "[STREET_ADDRESS]" at bounding box center [451, 350] width 117 height 13
click at [491, 65] on span "Completed Bookings (10)" at bounding box center [474, 63] width 143 height 14
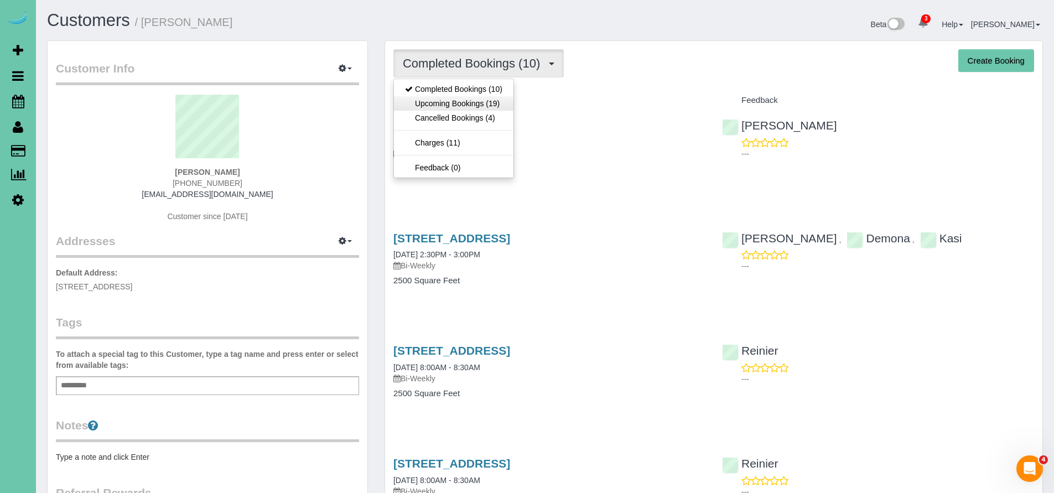
click at [475, 102] on link "Upcoming Bookings (19)" at bounding box center [453, 103] width 119 height 14
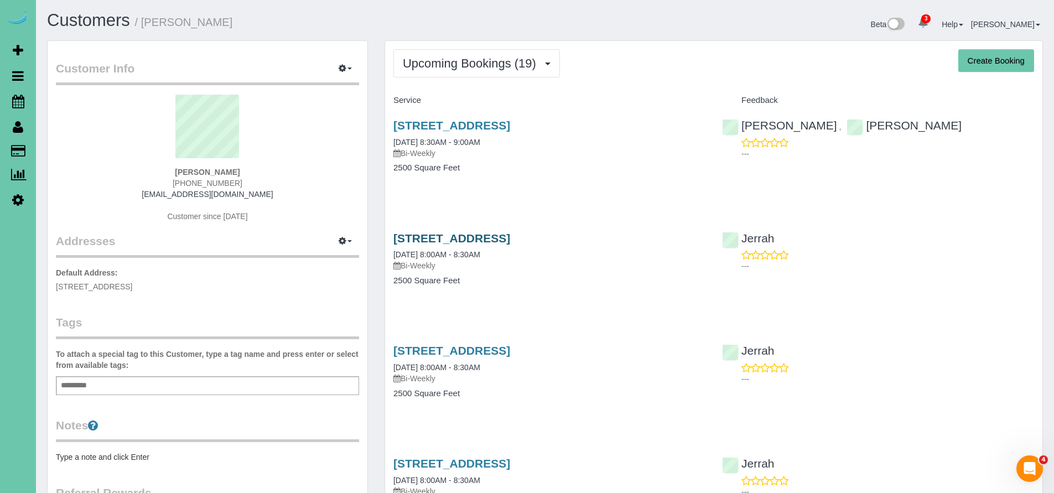
click at [468, 232] on link "[STREET_ADDRESS]" at bounding box center [451, 238] width 117 height 13
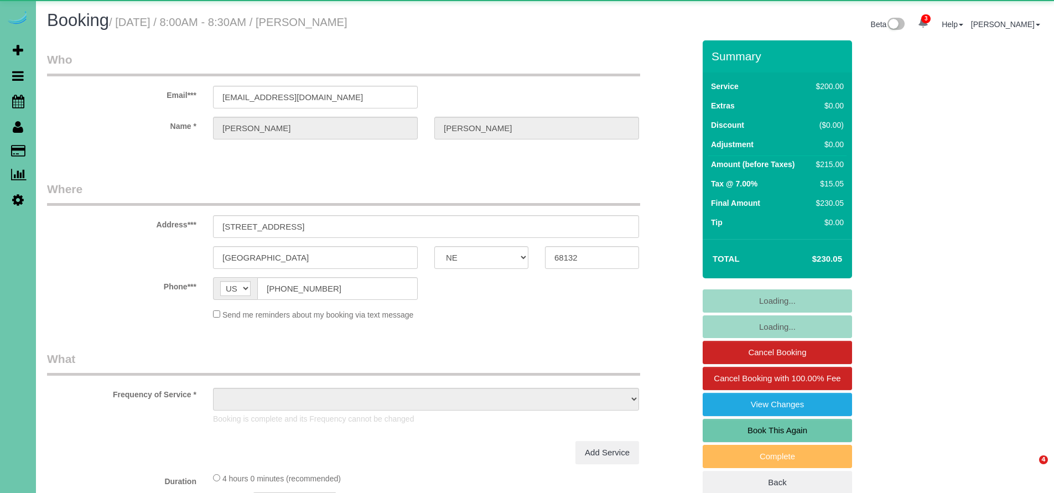
select select "NE"
select select "object:653"
select select "string:fspay-3968c753-c05a-4aa9-8084-07b39f66dfdc"
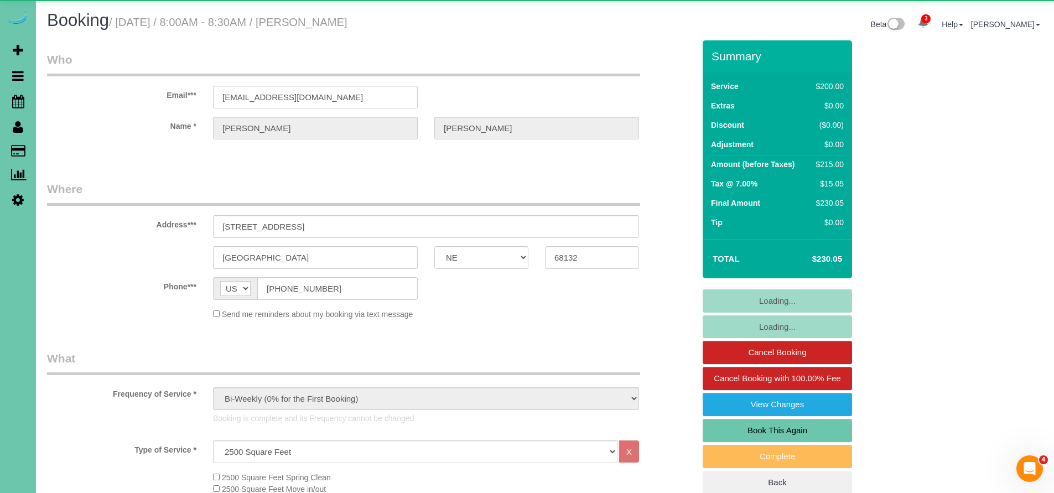
select select "object:942"
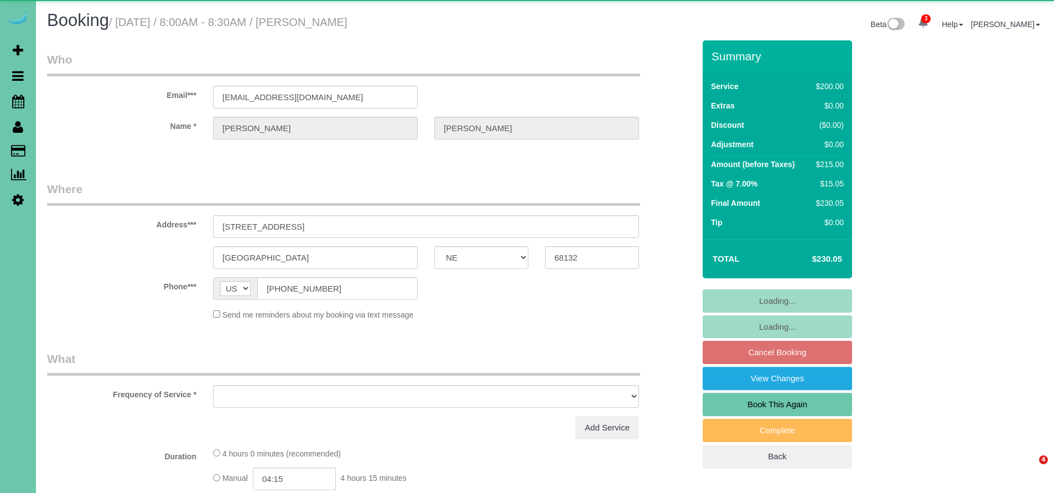
select select "NE"
select select "object:644"
select select "string:fspay-3968c753-c05a-4aa9-8084-07b39f66dfdc"
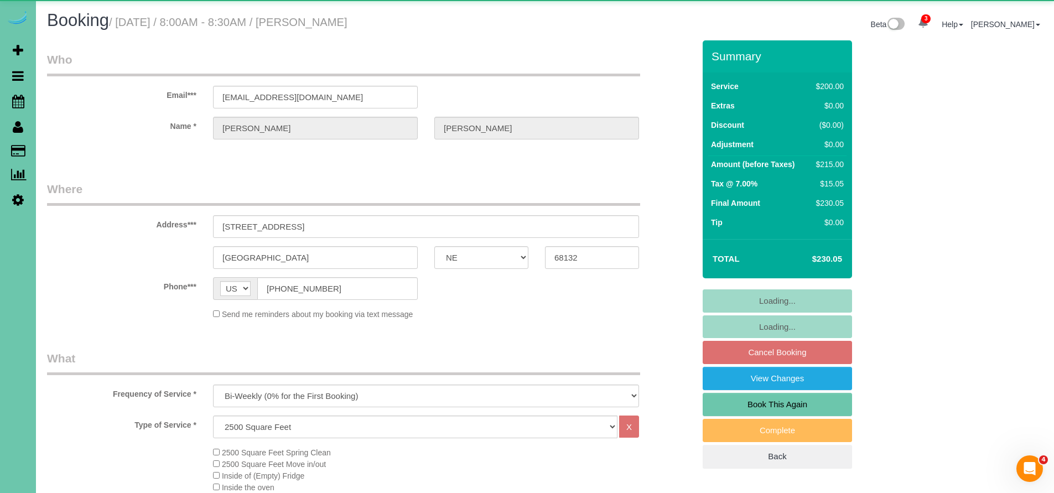
select select "object:909"
